Goal: Obtain resource: Download file/media

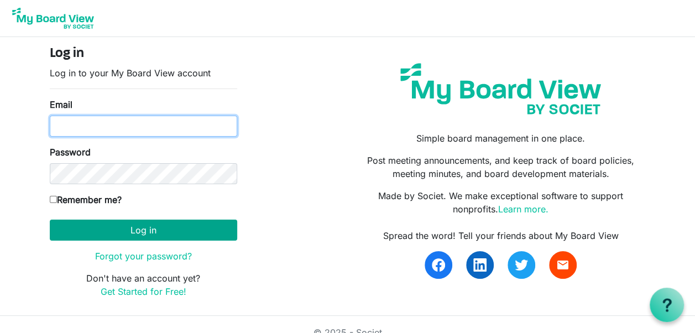
type input "hlagrotta@comcast.net"
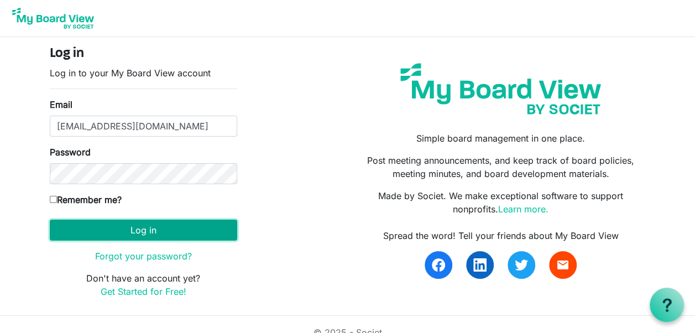
click at [143, 225] on button "Log in" at bounding box center [143, 230] width 187 height 21
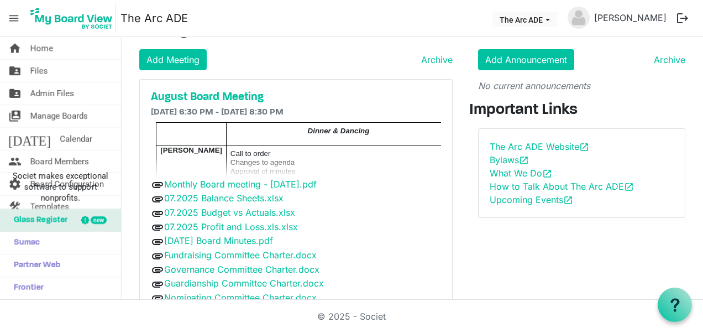
scroll to position [25, 0]
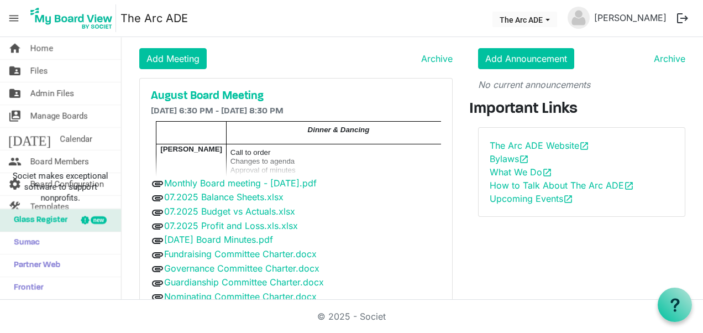
click at [253, 158] on span "Changes to agenda" at bounding box center [263, 161] width 64 height 8
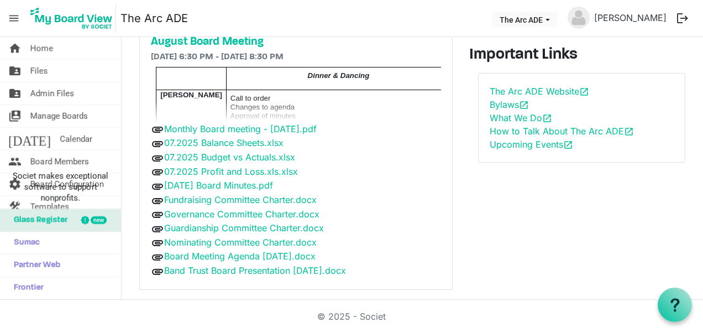
scroll to position [82, 0]
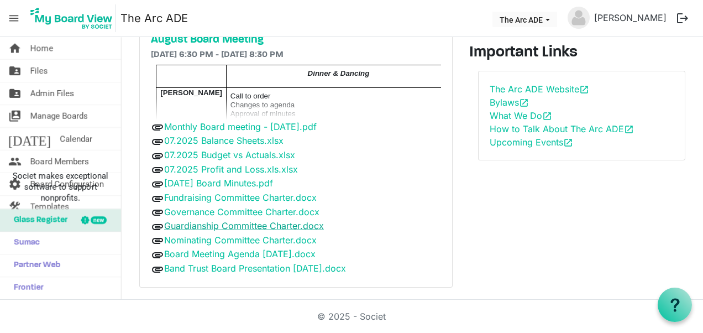
click at [221, 220] on link "Guardianship Committee Charter.docx" at bounding box center [244, 225] width 160 height 11
click at [246, 126] on link "Monthly Board meeting - [DATE].pdf" at bounding box center [240, 126] width 153 height 11
click at [261, 220] on link "Guardianship Committee Charter.docx" at bounding box center [244, 225] width 160 height 11
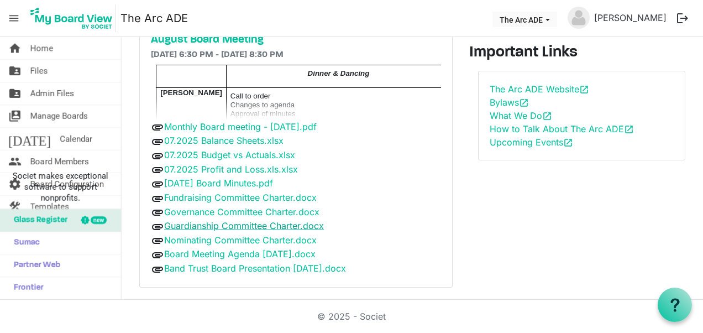
click at [261, 220] on link "Guardianship Committee Charter.docx" at bounding box center [244, 225] width 160 height 11
click at [652, 227] on div "Announcements Add Announcement Archive No current announcements Important Links…" at bounding box center [582, 130] width 242 height 332
click at [40, 72] on span "Files" at bounding box center [39, 71] width 18 height 22
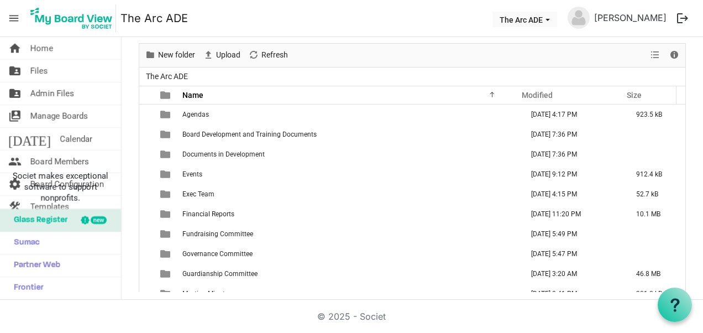
scroll to position [49, 0]
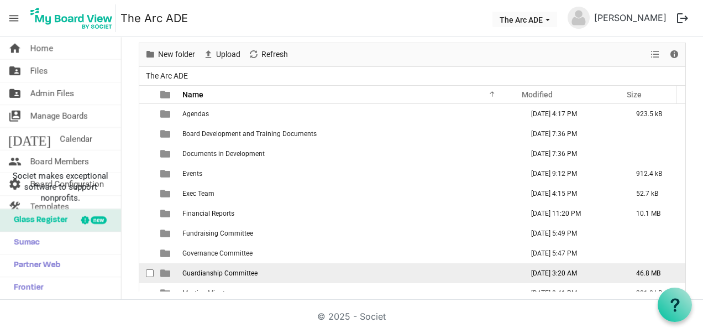
click at [201, 273] on span "Guardianship Committee" at bounding box center [219, 273] width 75 height 8
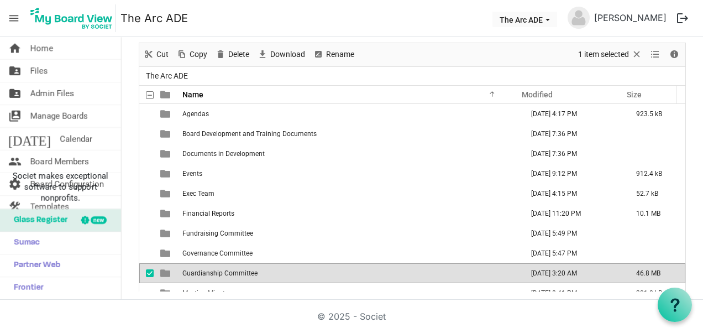
click at [201, 273] on span "Guardianship Committee" at bounding box center [219, 273] width 75 height 8
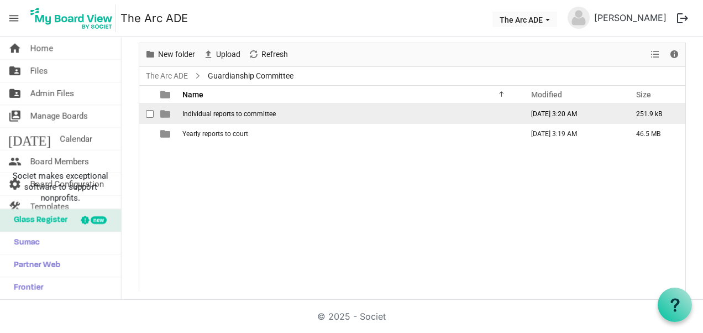
click at [223, 112] on span "Individual reports to committee" at bounding box center [228, 114] width 93 height 8
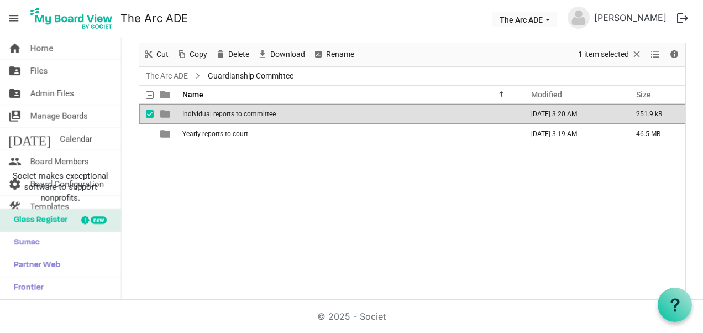
click at [223, 112] on span "Individual reports to committee" at bounding box center [228, 114] width 93 height 8
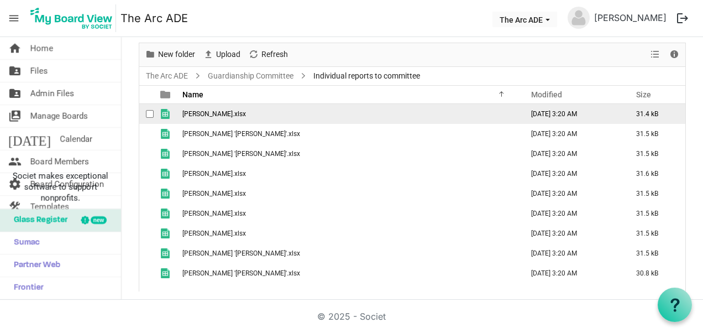
click at [220, 111] on span "Broussard, Shannon.xlsx" at bounding box center [214, 114] width 64 height 8
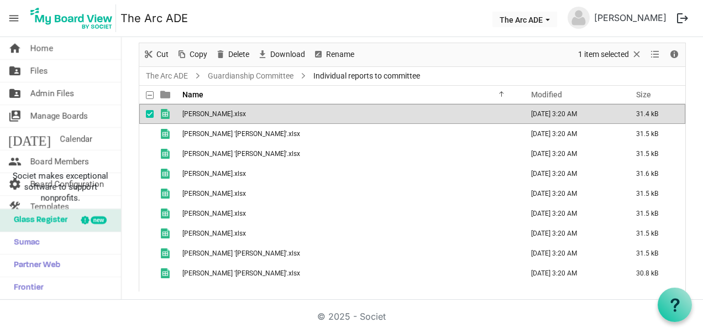
click at [220, 111] on span "Broussard, Shannon.xlsx" at bounding box center [214, 114] width 64 height 8
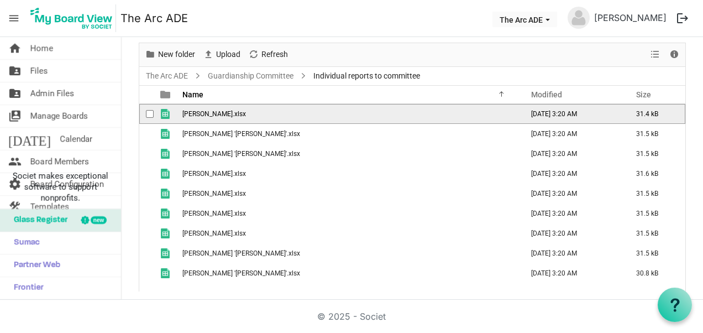
click at [220, 111] on span "Broussard, Shannon.xlsx" at bounding box center [214, 114] width 64 height 8
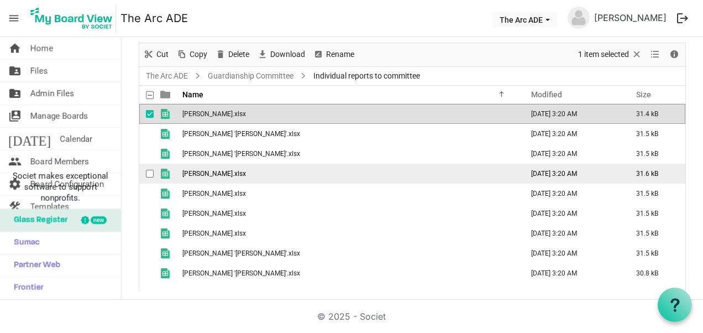
click at [310, 176] on td "Isenhart, Tifani.xlsx" at bounding box center [349, 174] width 341 height 20
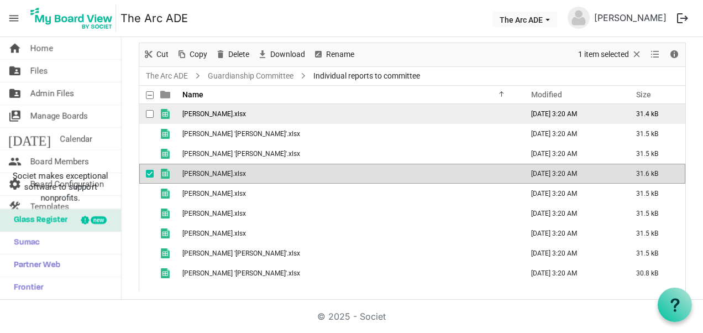
click at [229, 112] on span "Broussard, Shannon.xlsx" at bounding box center [214, 114] width 64 height 8
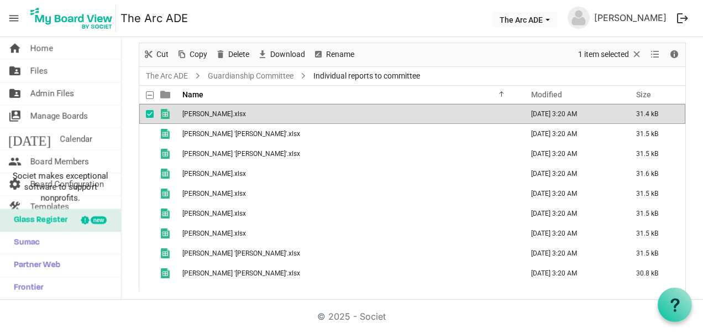
click at [229, 112] on span "Broussard, Shannon.xlsx" at bounding box center [214, 114] width 64 height 8
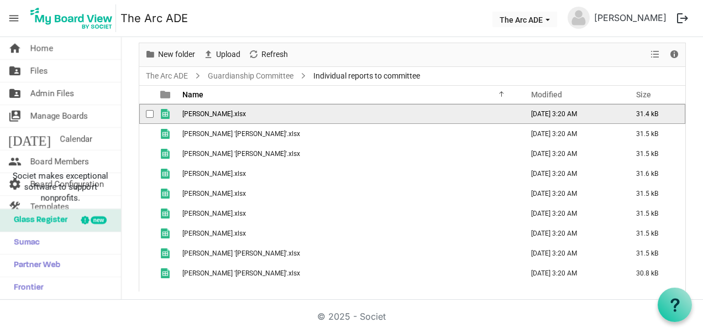
click at [229, 112] on span "Broussard, Shannon.xlsx" at bounding box center [214, 114] width 64 height 8
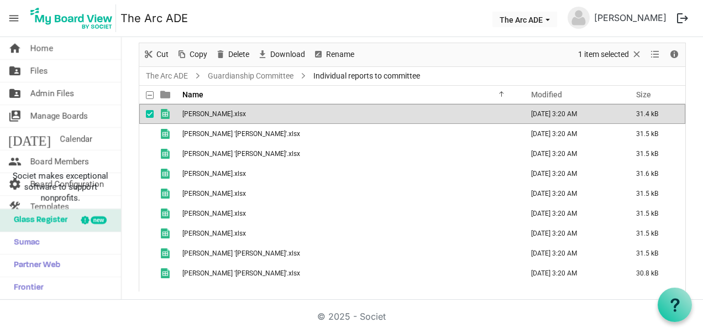
click at [229, 112] on span "Broussard, Shannon.xlsx" at bounding box center [214, 114] width 64 height 8
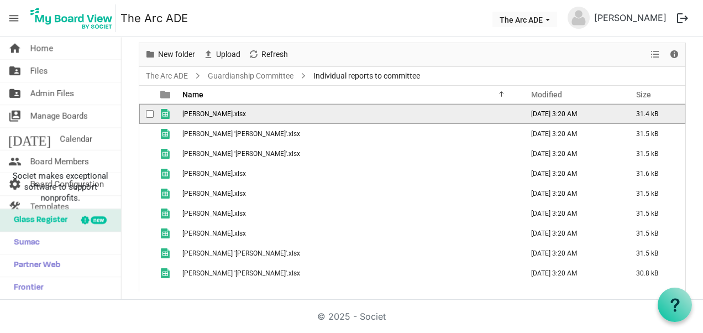
click at [229, 112] on span "Broussard, Shannon.xlsx" at bounding box center [214, 114] width 64 height 8
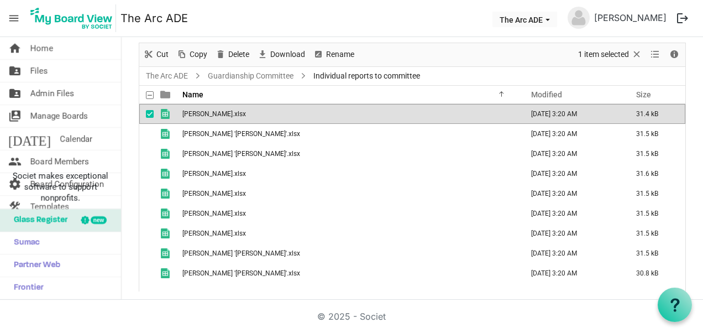
click at [161, 114] on span "is template cell column header type" at bounding box center [165, 114] width 10 height 10
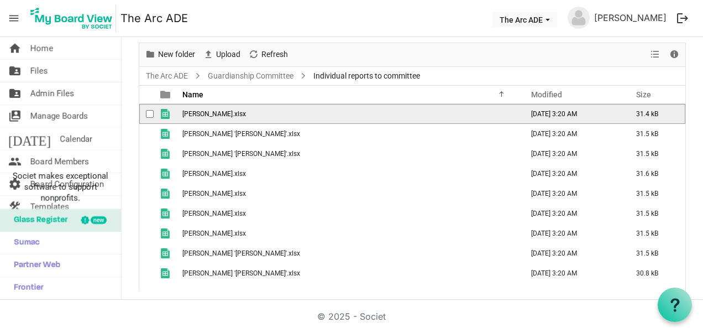
click at [148, 113] on span "checkbox" at bounding box center [150, 114] width 8 height 8
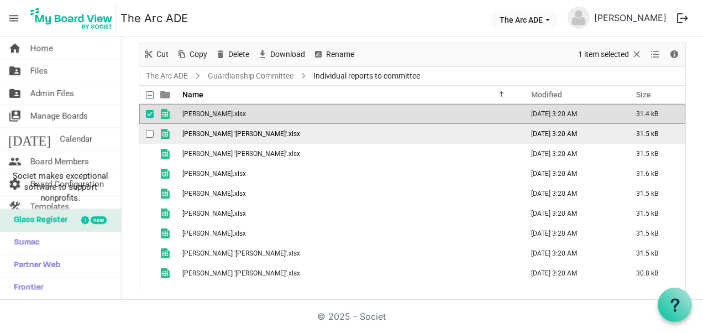
click at [149, 135] on span "checkbox" at bounding box center [150, 134] width 8 height 8
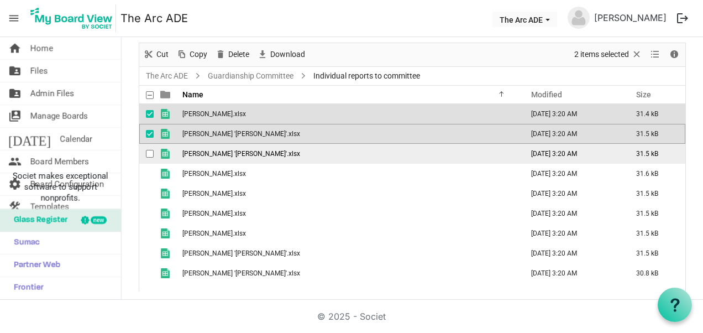
click at [148, 152] on span "checkbox" at bounding box center [150, 154] width 8 height 8
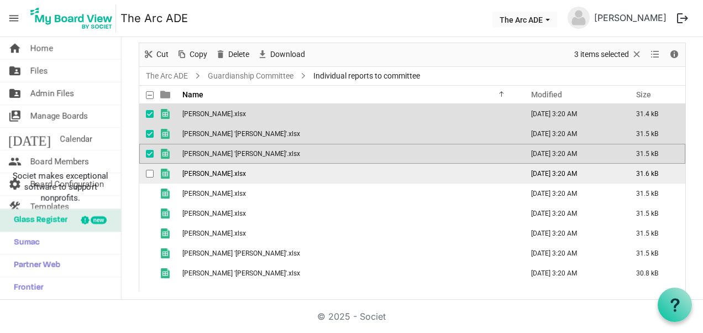
click at [148, 173] on span "checkbox" at bounding box center [150, 174] width 8 height 8
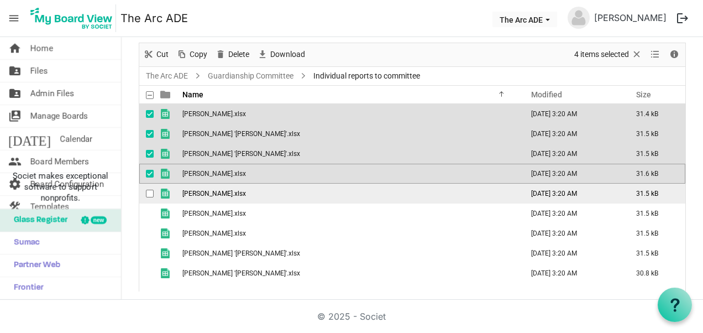
click at [146, 196] on span "checkbox" at bounding box center [150, 194] width 8 height 8
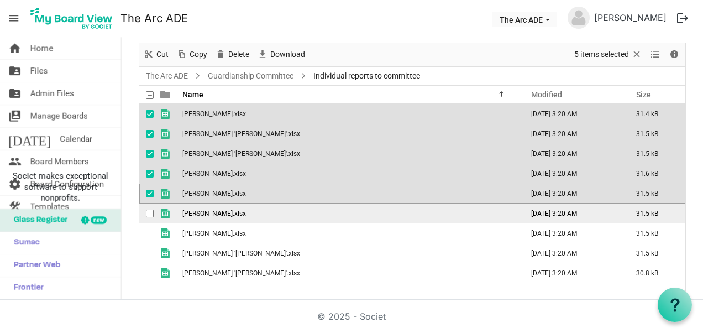
click at [146, 210] on span "checkbox" at bounding box center [150, 214] width 8 height 8
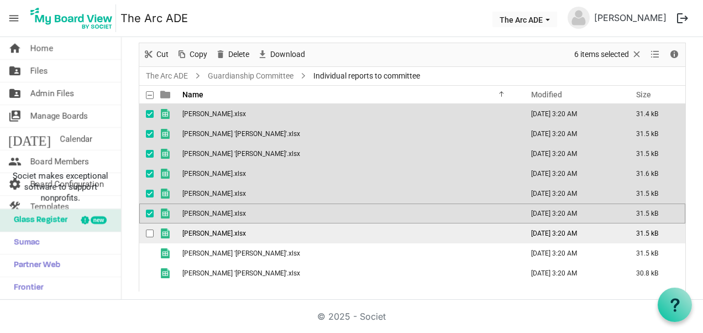
click at [146, 229] on div "checkbox" at bounding box center [152, 233] width 13 height 11
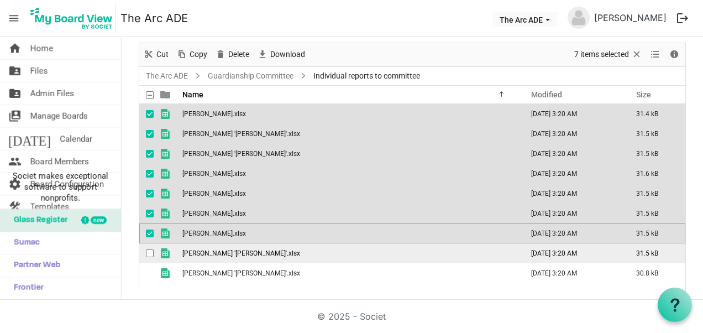
click at [148, 248] on div "checkbox" at bounding box center [152, 253] width 13 height 11
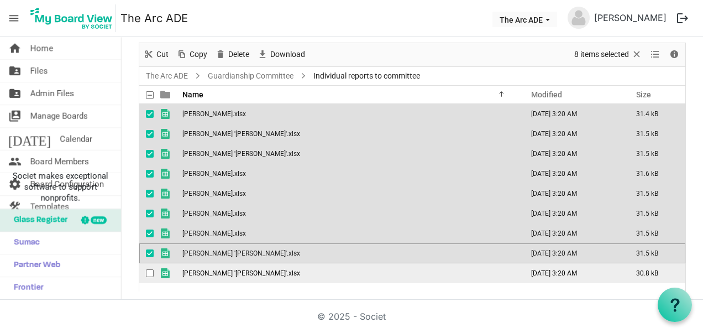
click at [147, 272] on span "checkbox" at bounding box center [150, 273] width 8 height 8
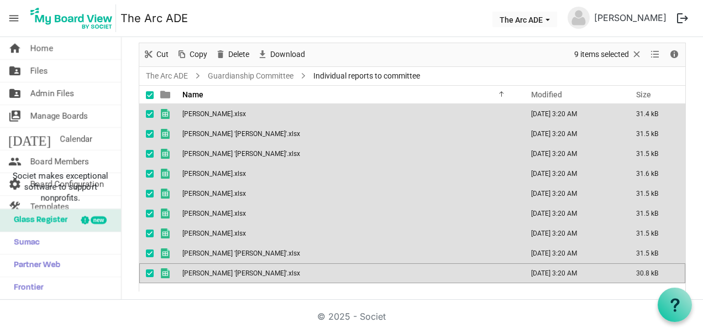
click at [337, 73] on span "Individual reports to committee" at bounding box center [366, 76] width 111 height 14
click at [205, 134] on span "Fandal, Christine 'Chris'.xlsx" at bounding box center [241, 134] width 118 height 8
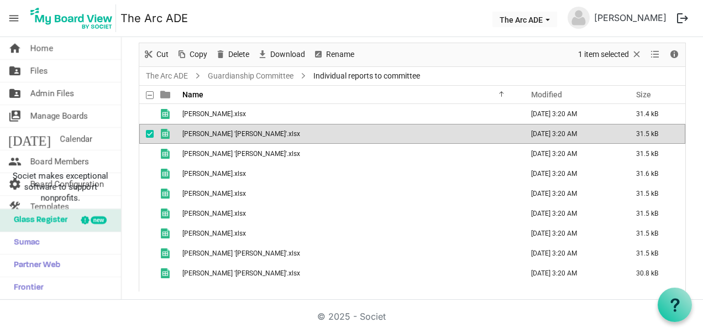
click at [205, 134] on span "Fandal, Christine 'Chris'.xlsx" at bounding box center [241, 134] width 118 height 8
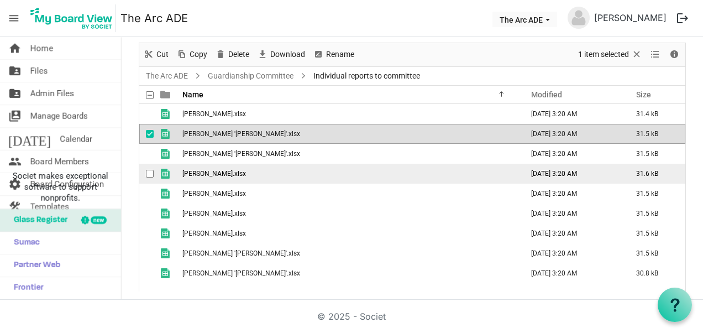
click at [355, 174] on td "Isenhart, Tifani.xlsx" at bounding box center [349, 174] width 341 height 20
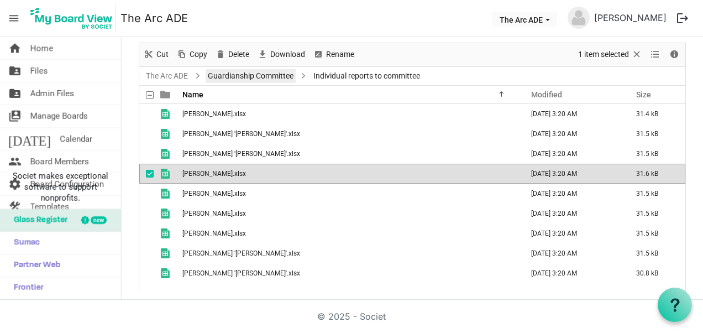
click at [280, 78] on link "Guardianship Committee" at bounding box center [251, 76] width 90 height 14
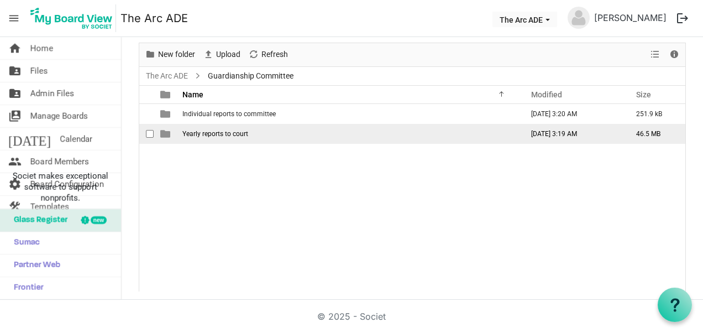
click at [224, 132] on span "Yearly reports to court" at bounding box center [215, 134] width 66 height 8
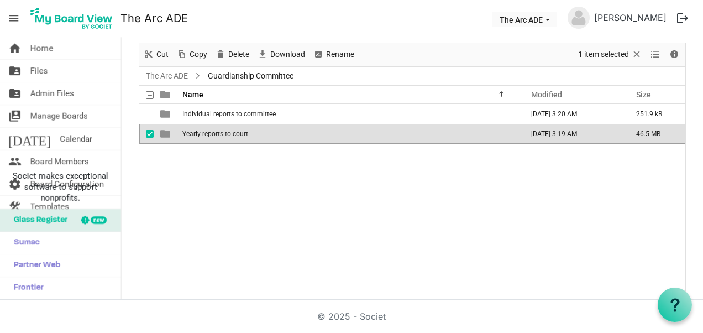
click at [224, 132] on span "Yearly reports to court" at bounding box center [215, 134] width 66 height 8
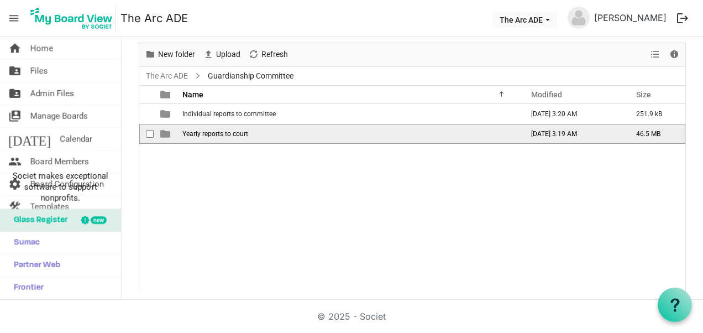
click at [224, 132] on span "Yearly reports to court" at bounding box center [215, 134] width 66 height 8
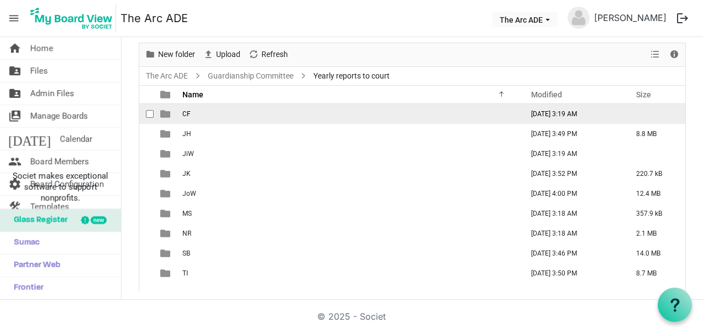
click at [169, 115] on span "is template cell column header type" at bounding box center [165, 114] width 10 height 10
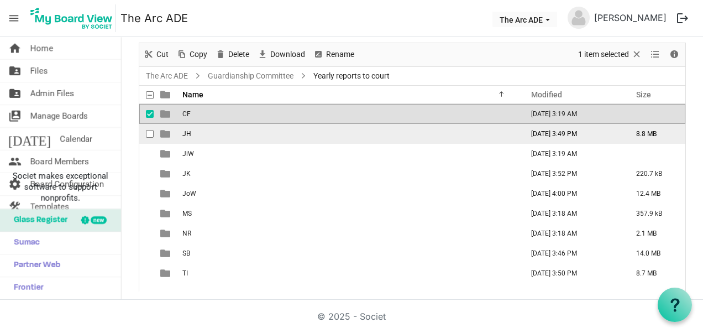
click at [146, 133] on span "checkbox" at bounding box center [150, 134] width 8 height 8
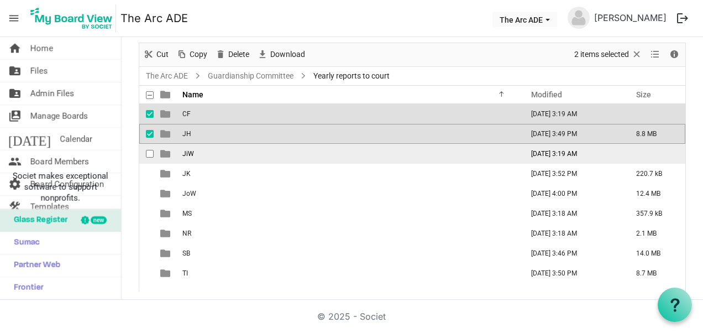
click at [147, 153] on span "checkbox" at bounding box center [150, 154] width 8 height 8
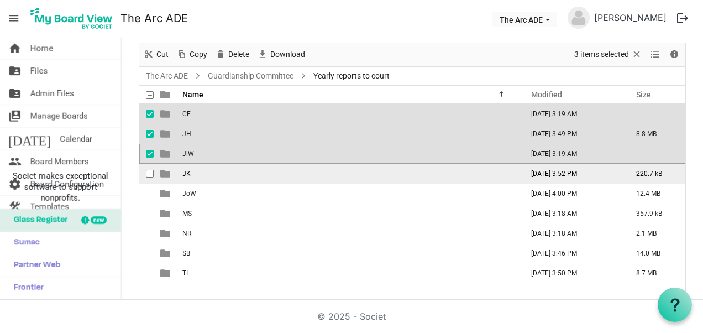
click at [152, 176] on span "checkbox" at bounding box center [150, 174] width 8 height 8
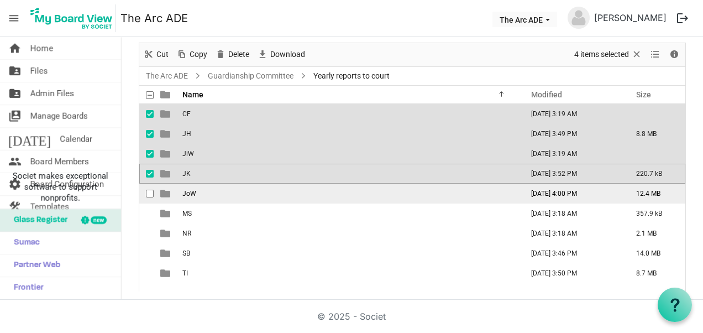
click at [149, 195] on span "checkbox" at bounding box center [150, 194] width 8 height 8
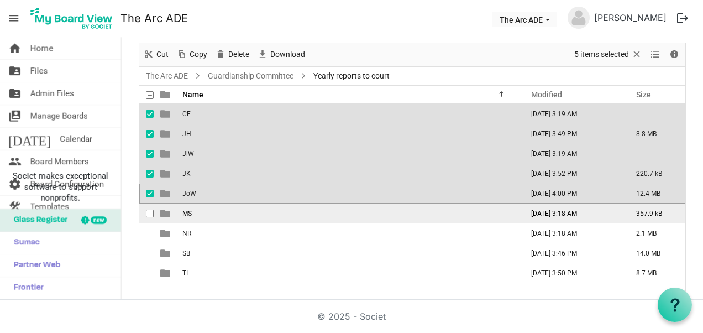
click at [149, 217] on span "checkbox" at bounding box center [150, 214] width 8 height 8
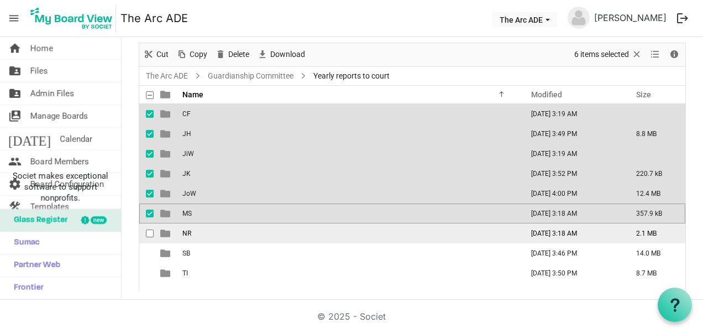
click at [151, 234] on span "checkbox" at bounding box center [150, 233] width 8 height 8
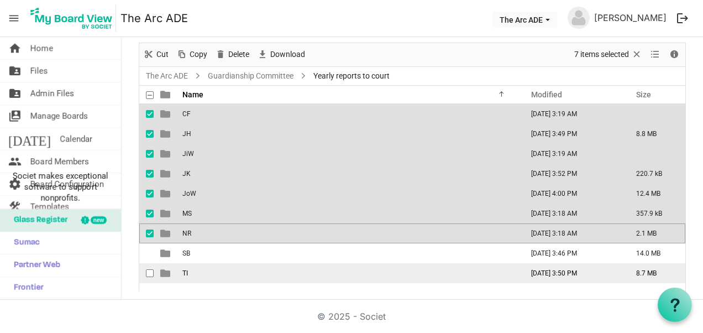
drag, startPoint x: 152, startPoint y: 255, endPoint x: 149, endPoint y: 279, distance: 24.5
click at [152, 257] on div "checkbox" at bounding box center [152, 253] width 13 height 11
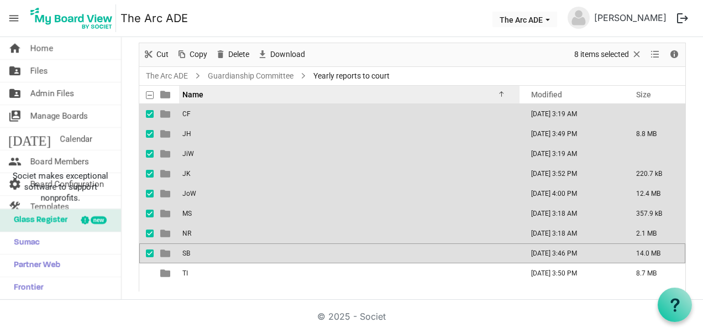
drag, startPoint x: 149, startPoint y: 272, endPoint x: 186, endPoint y: 99, distance: 176.9
click at [149, 271] on span "checkbox" at bounding box center [150, 273] width 8 height 8
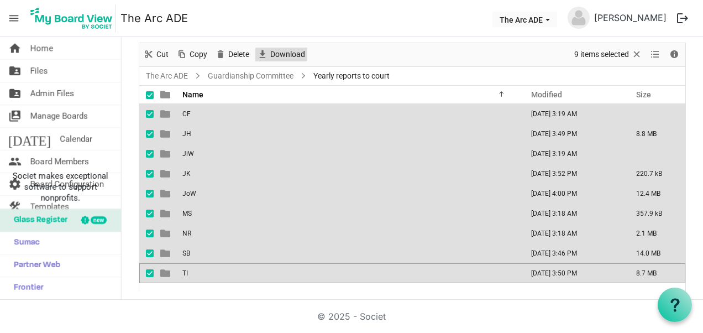
click at [285, 48] on span "Download" at bounding box center [287, 55] width 37 height 14
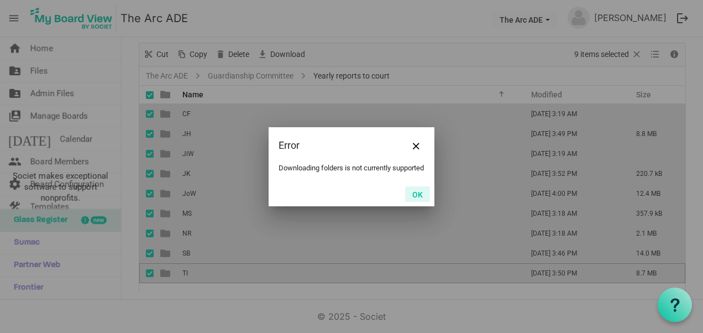
click at [421, 197] on button "OK" at bounding box center [417, 193] width 25 height 15
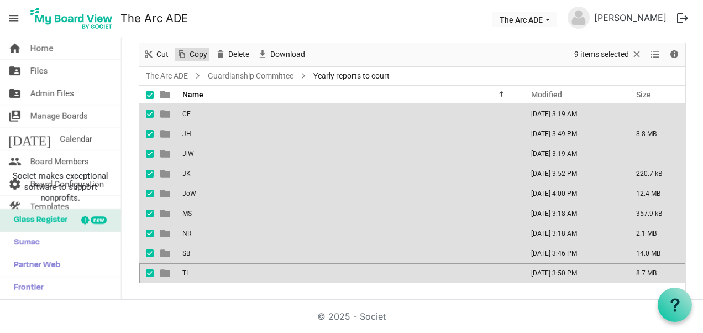
click at [199, 55] on span "Copy" at bounding box center [199, 55] width 20 height 14
click at [323, 52] on span "Download" at bounding box center [328, 55] width 37 height 14
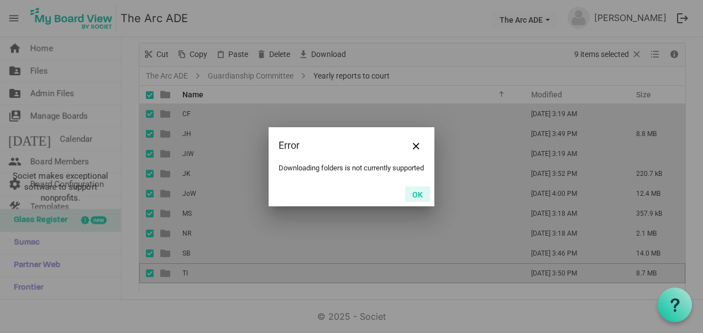
click at [410, 198] on button "OK" at bounding box center [417, 193] width 25 height 15
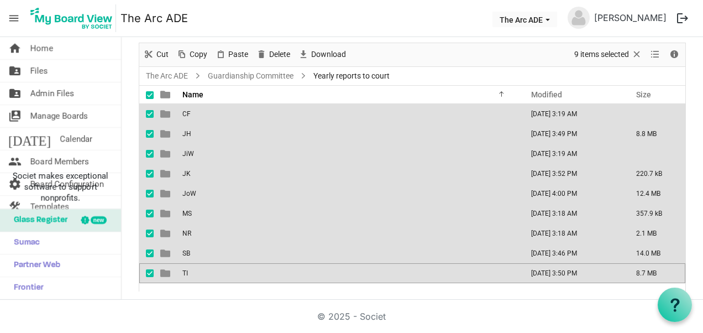
click at [188, 114] on span "CF" at bounding box center [186, 114] width 8 height 8
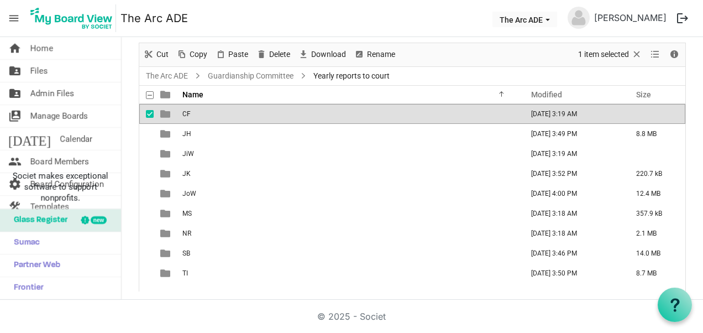
click at [188, 114] on span "CF" at bounding box center [186, 114] width 8 height 8
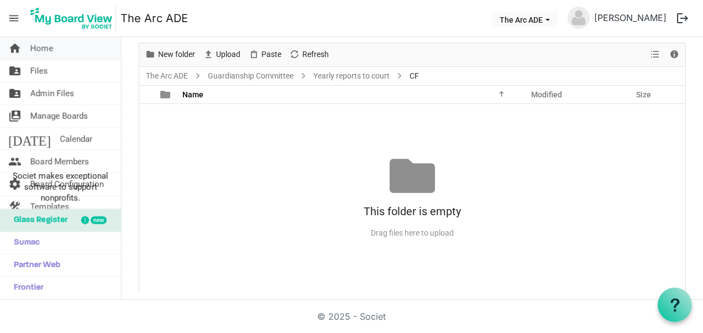
click at [33, 45] on span "Home" at bounding box center [41, 48] width 23 height 22
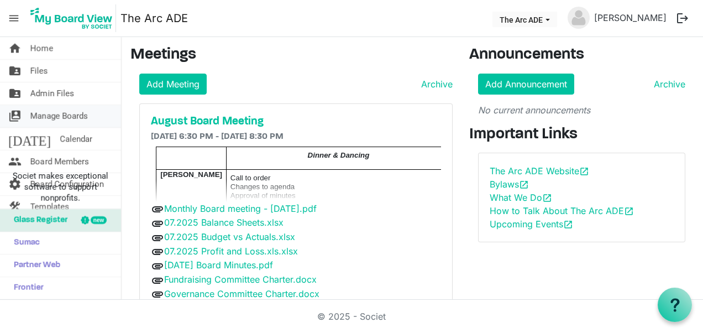
click at [94, 123] on link "switch_account Manage Boards" at bounding box center [60, 116] width 121 height 22
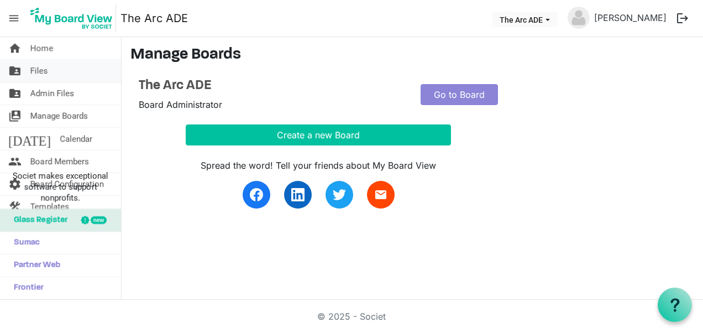
click at [39, 69] on span "Files" at bounding box center [39, 71] width 18 height 22
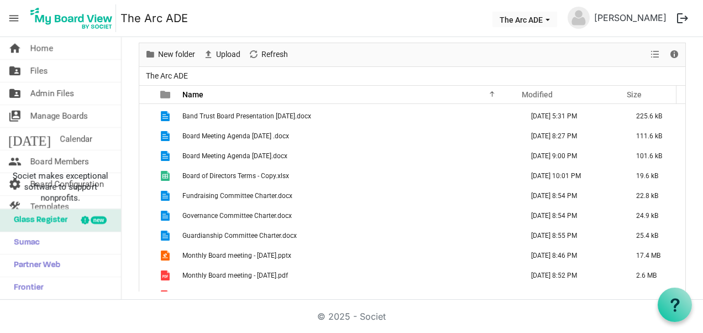
scroll to position [397, 0]
